Goal: Complete application form

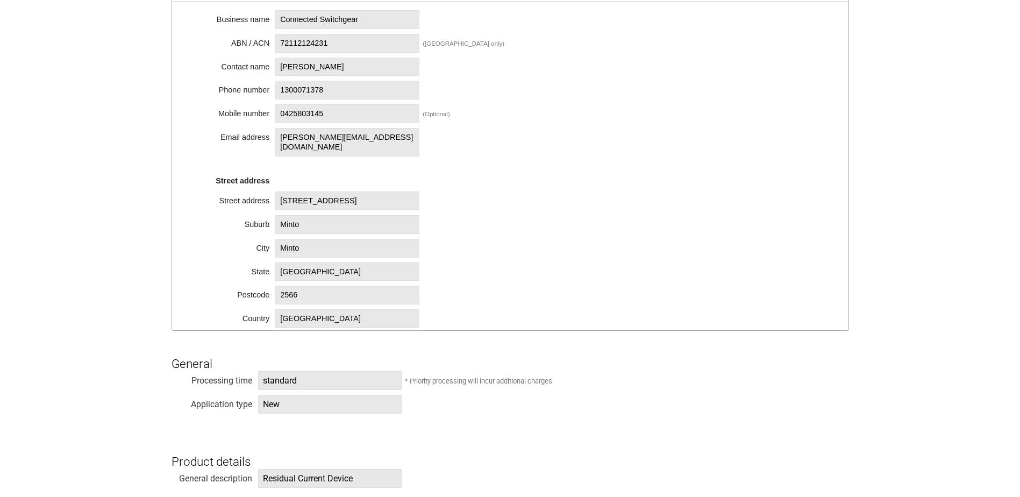
scroll to position [161, 0]
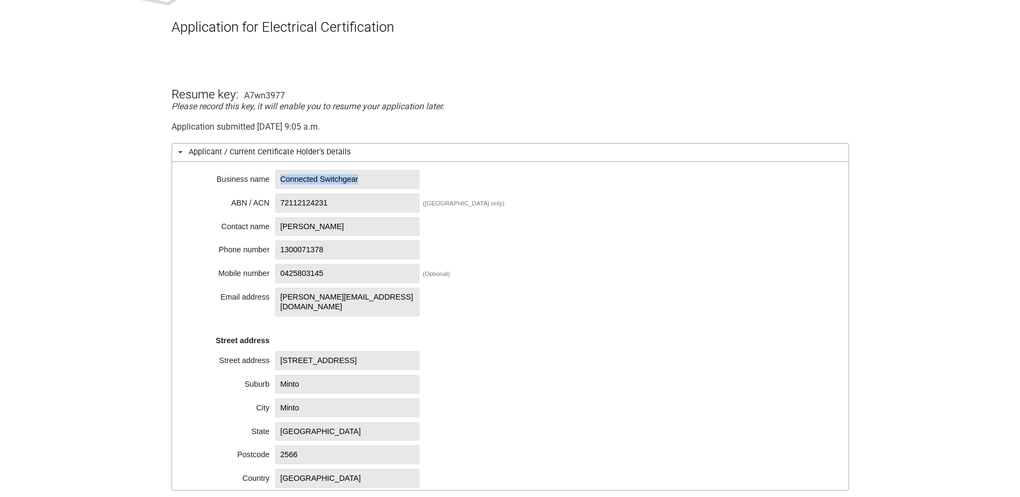
drag, startPoint x: 281, startPoint y: 182, endPoint x: 374, endPoint y: 179, distance: 93.6
click at [374, 179] on span "Connected Switchgear" at bounding box center [347, 179] width 144 height 19
copy span "Connected Switchgear"
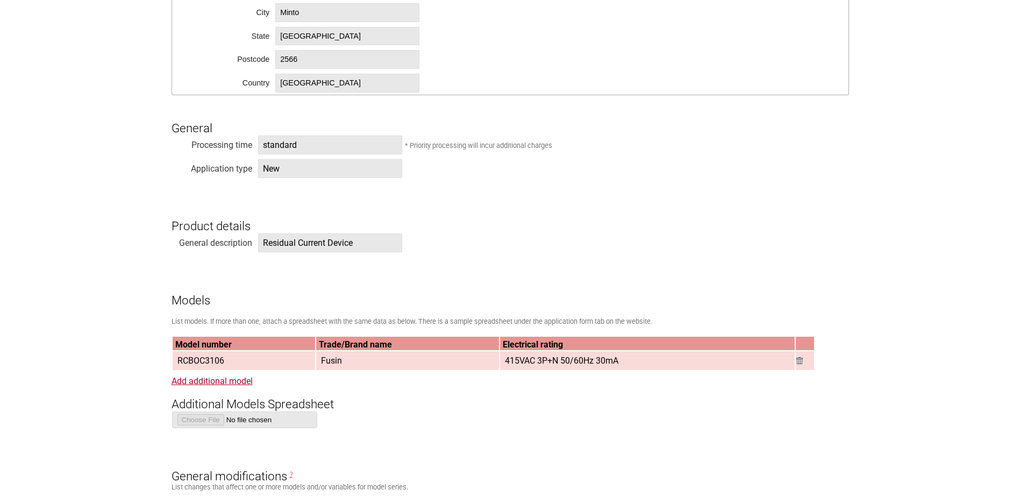
scroll to position [699, 0]
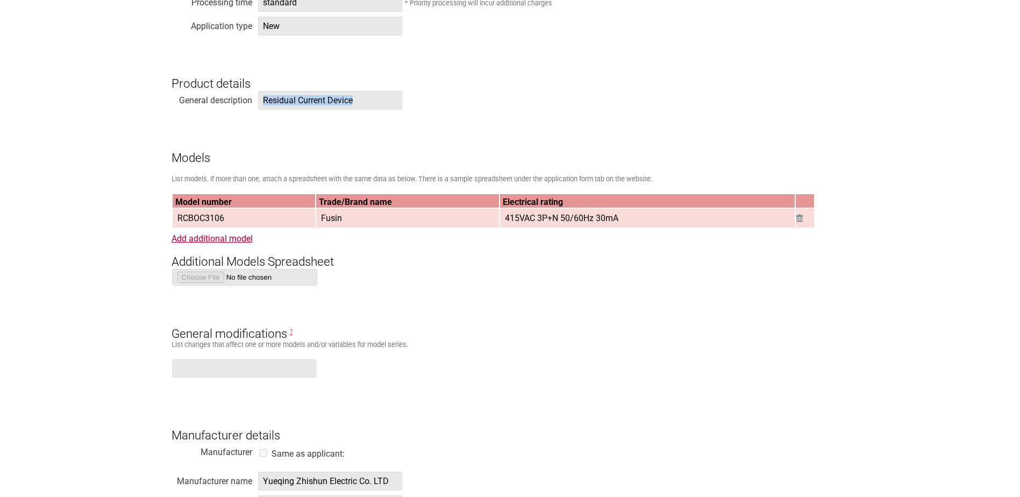
drag, startPoint x: 264, startPoint y: 101, endPoint x: 355, endPoint y: 96, distance: 91.5
click at [355, 96] on span "Residual Current Device" at bounding box center [330, 100] width 144 height 19
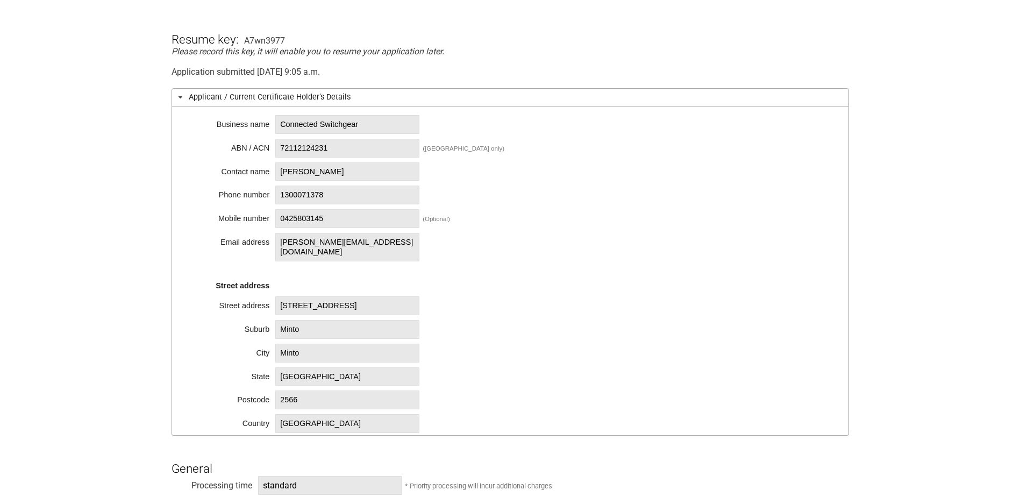
scroll to position [215, 0]
drag, startPoint x: 281, startPoint y: 125, endPoint x: 382, endPoint y: 131, distance: 100.6
click at [382, 131] on span "Connected Switchgear" at bounding box center [347, 125] width 144 height 19
copy span "Connected Switchgear"
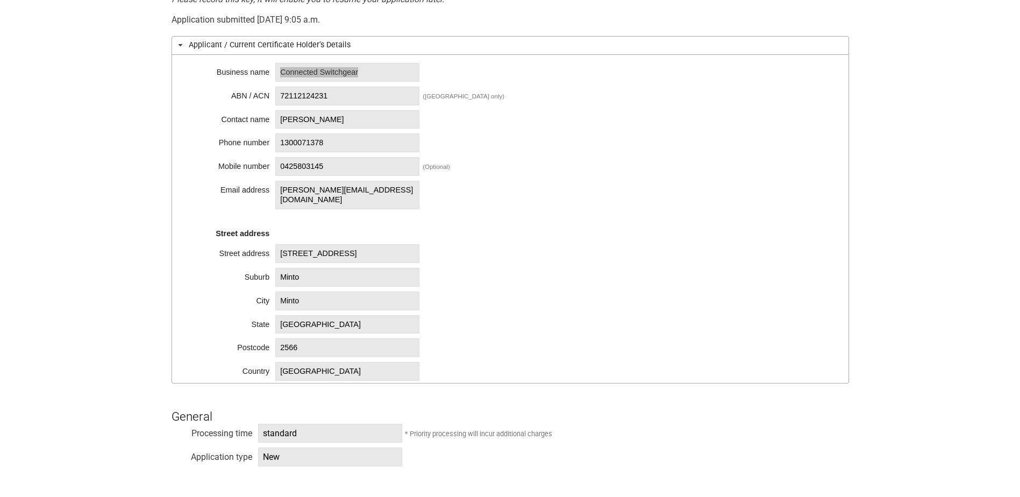
scroll to position [484, 0]
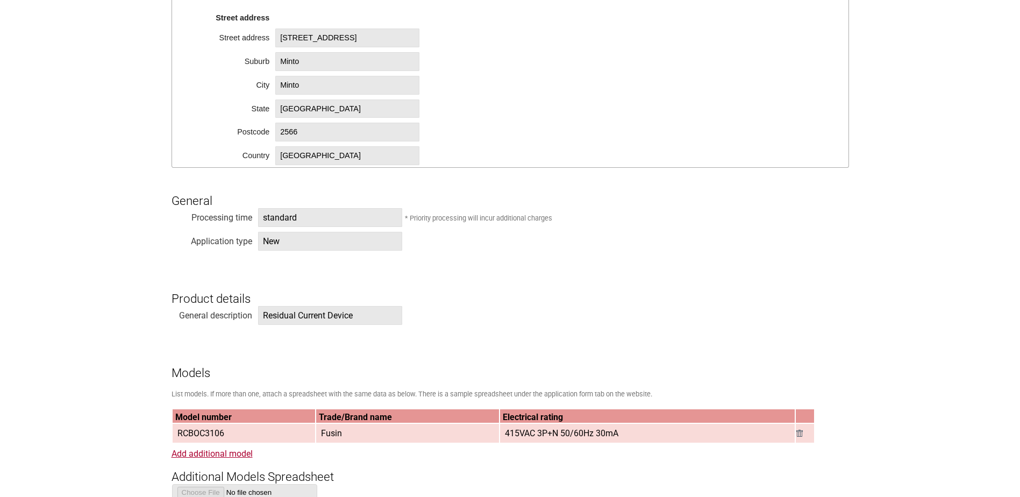
click at [432, 277] on h3 "Product details" at bounding box center [509, 289] width 677 height 32
click at [513, 109] on div "Business name Connected Switchgear ABN / ACN 72112124231 ([GEOGRAPHIC_DATA] onl…" at bounding box center [509, 3] width 677 height 328
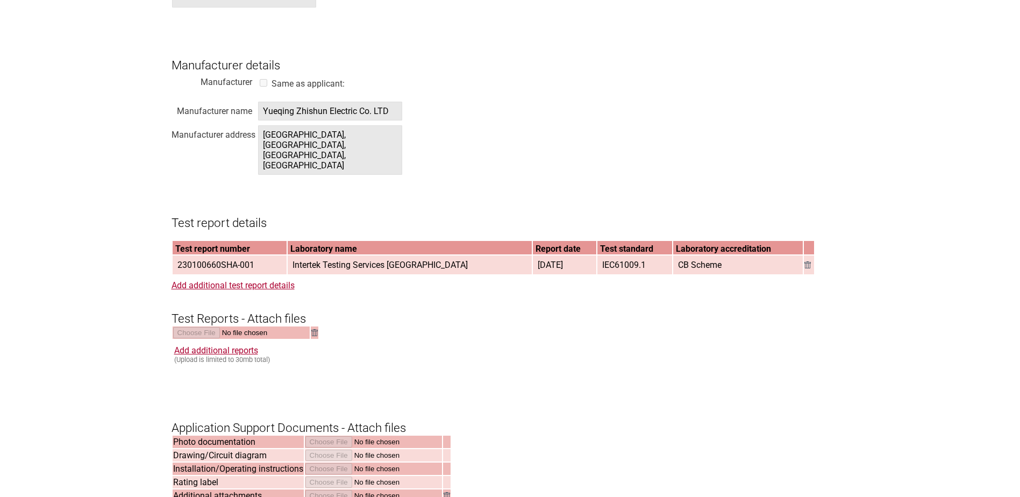
click at [92, 128] on section "Application for Electrical Certification Resume key: A7wn3977 Please record thi…" at bounding box center [510, 79] width 1020 height 2055
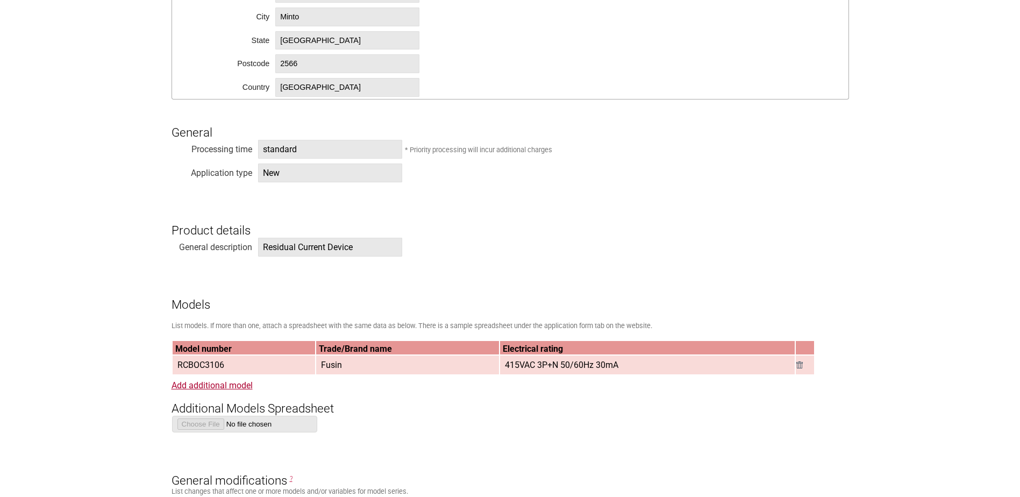
scroll to position [316, 0]
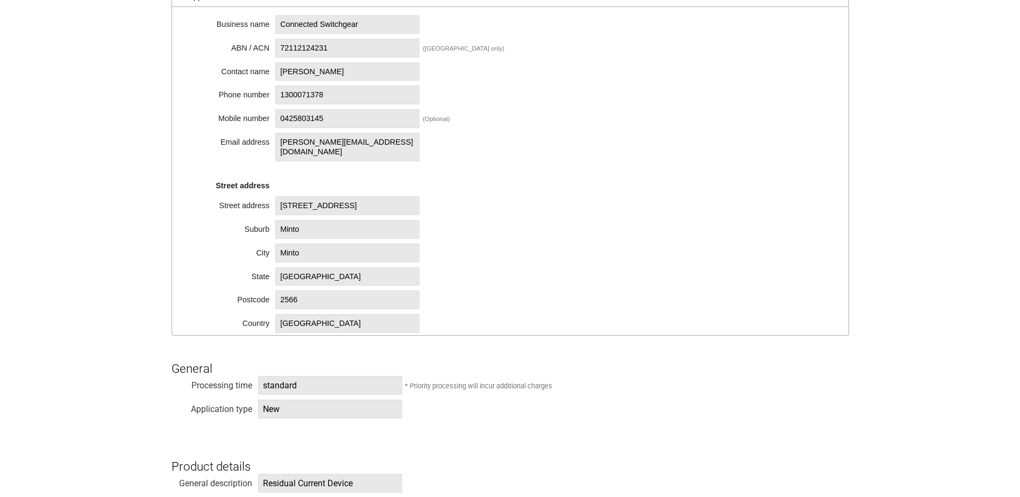
click at [324, 267] on span "[GEOGRAPHIC_DATA]" at bounding box center [347, 276] width 144 height 19
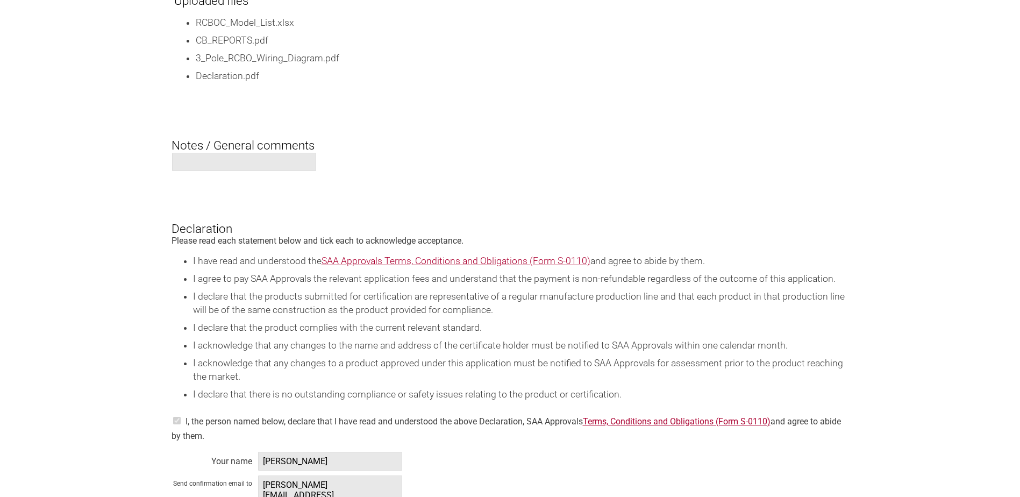
scroll to position [1767, 0]
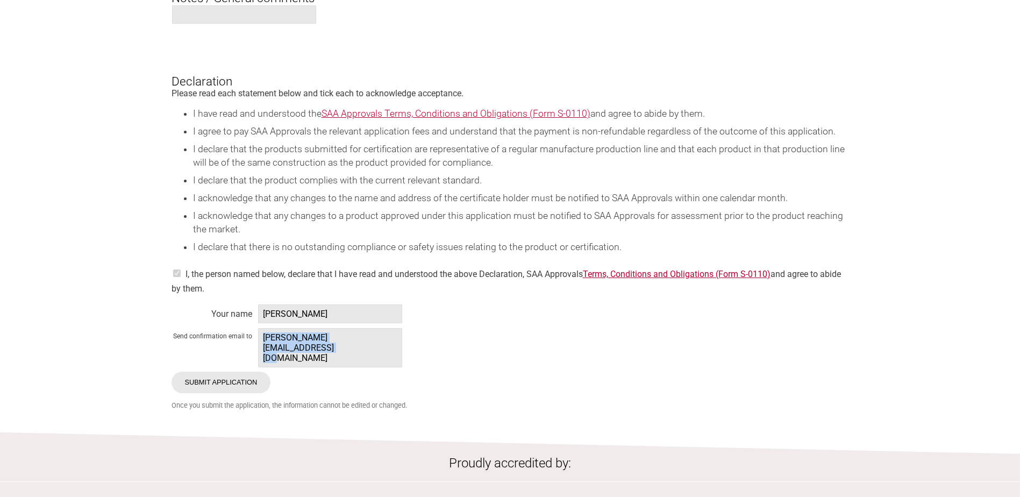
drag, startPoint x: 261, startPoint y: 323, endPoint x: 407, endPoint y: 324, distance: 146.2
copy span "[PERSON_NAME][EMAIL_ADDRESS][DOMAIN_NAME]"
